Goal: Find specific page/section: Find specific page/section

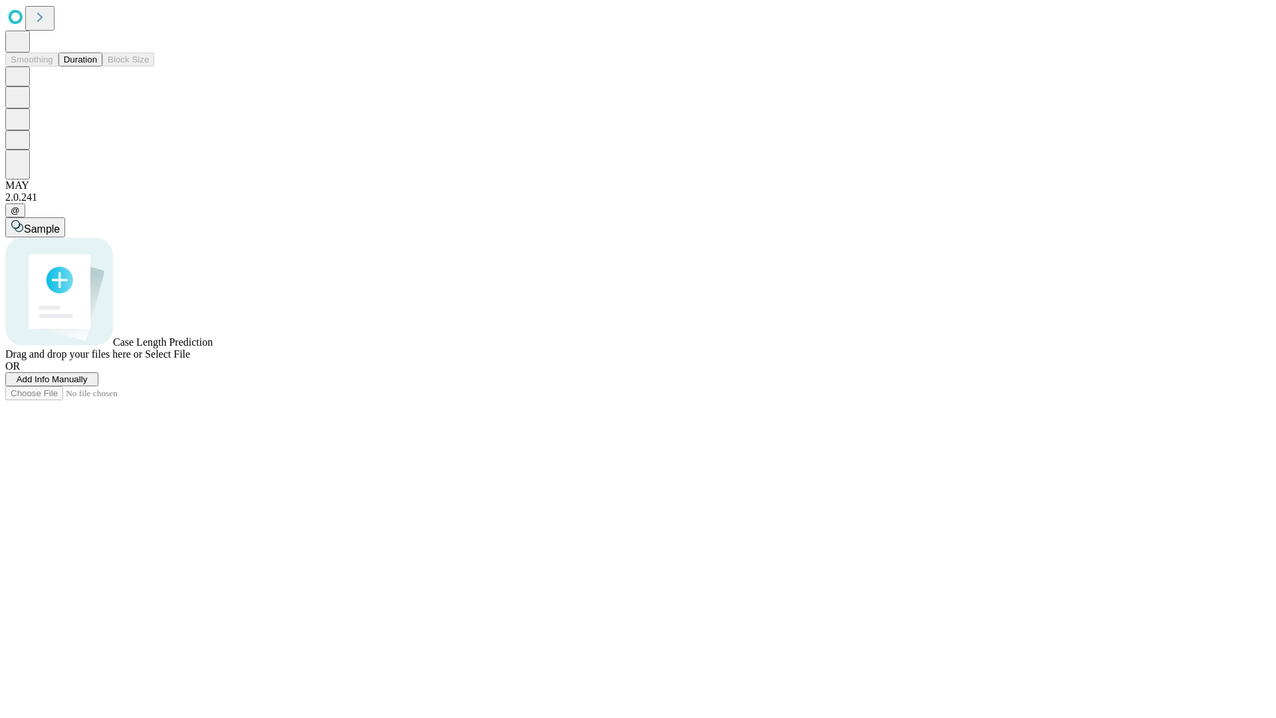
click at [97, 66] on button "Duration" at bounding box center [80, 59] width 44 height 14
click at [190, 359] on span "Select File" at bounding box center [167, 353] width 45 height 11
